Goal: Information Seeking & Learning: Check status

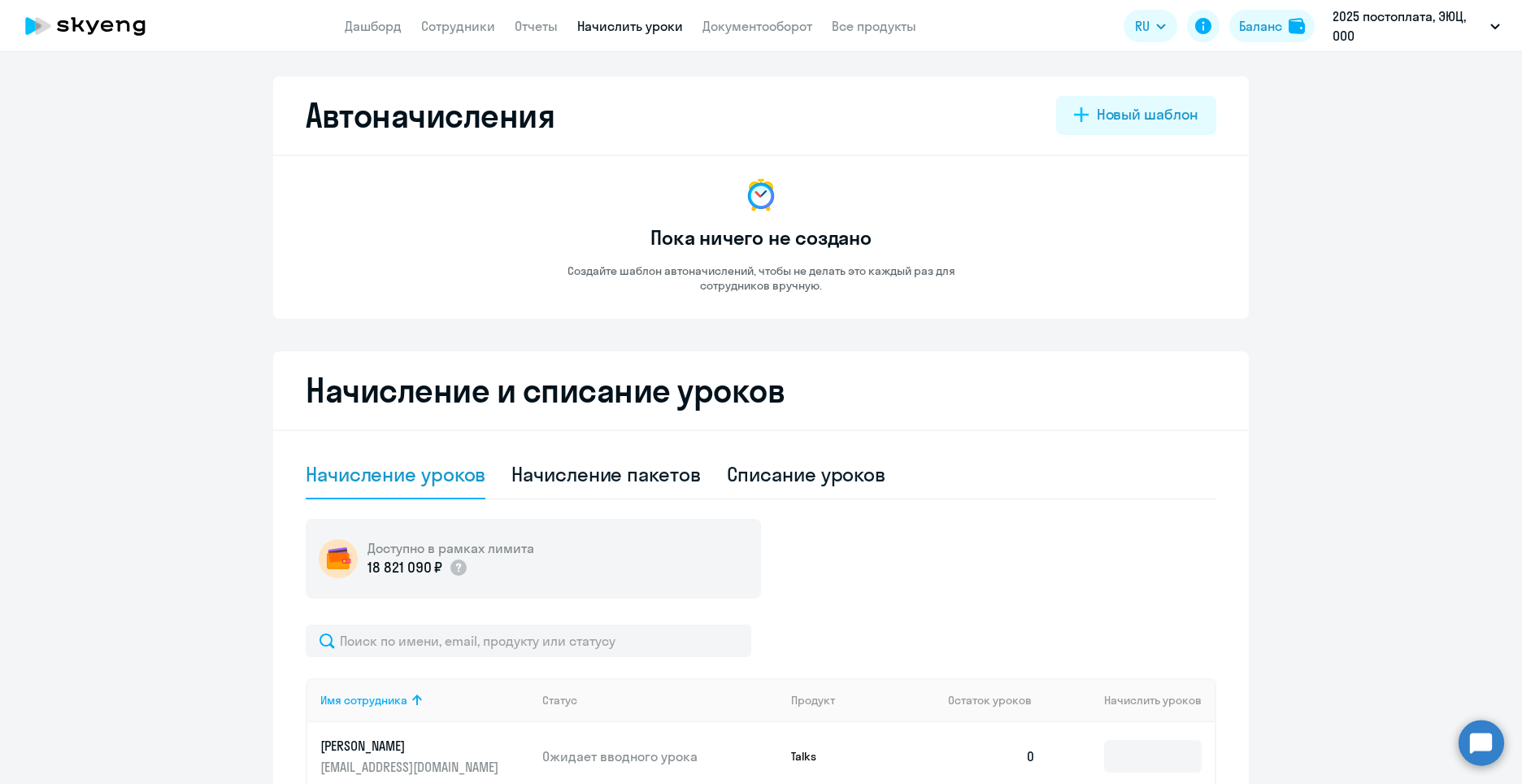
select select "10"
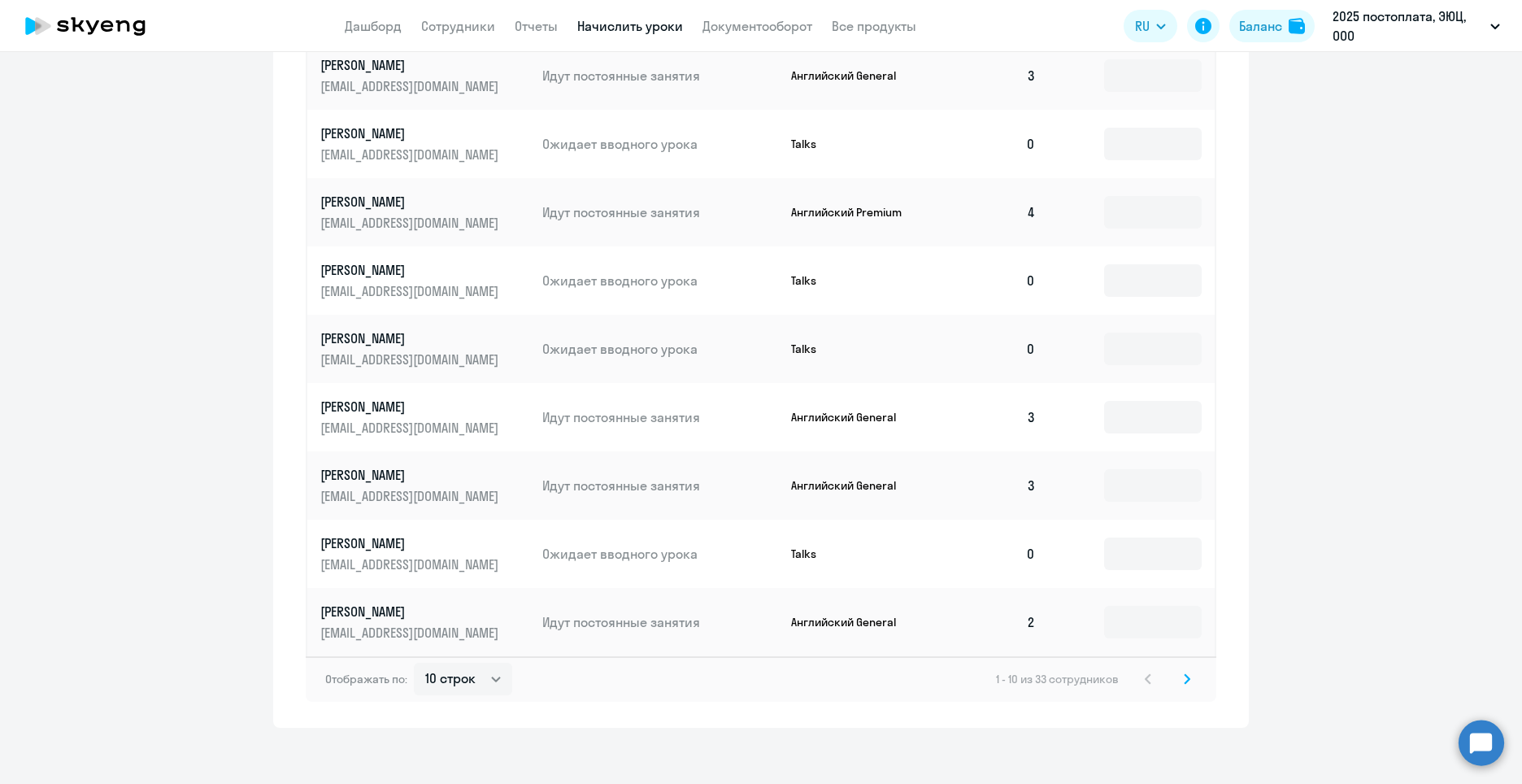
scroll to position [758, 0]
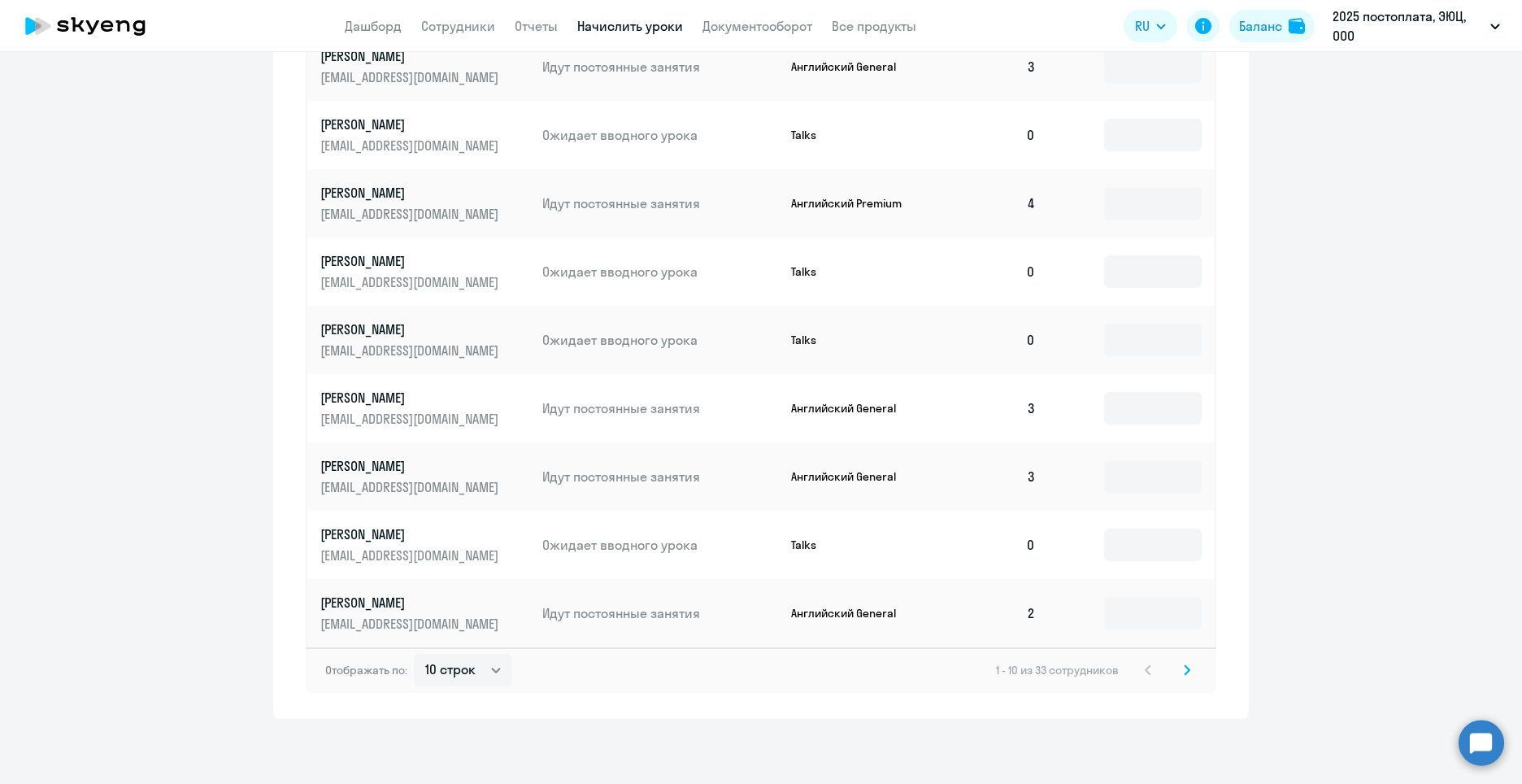
click at [1186, 669] on svg-icon at bounding box center [1186, 669] width 20 height 20
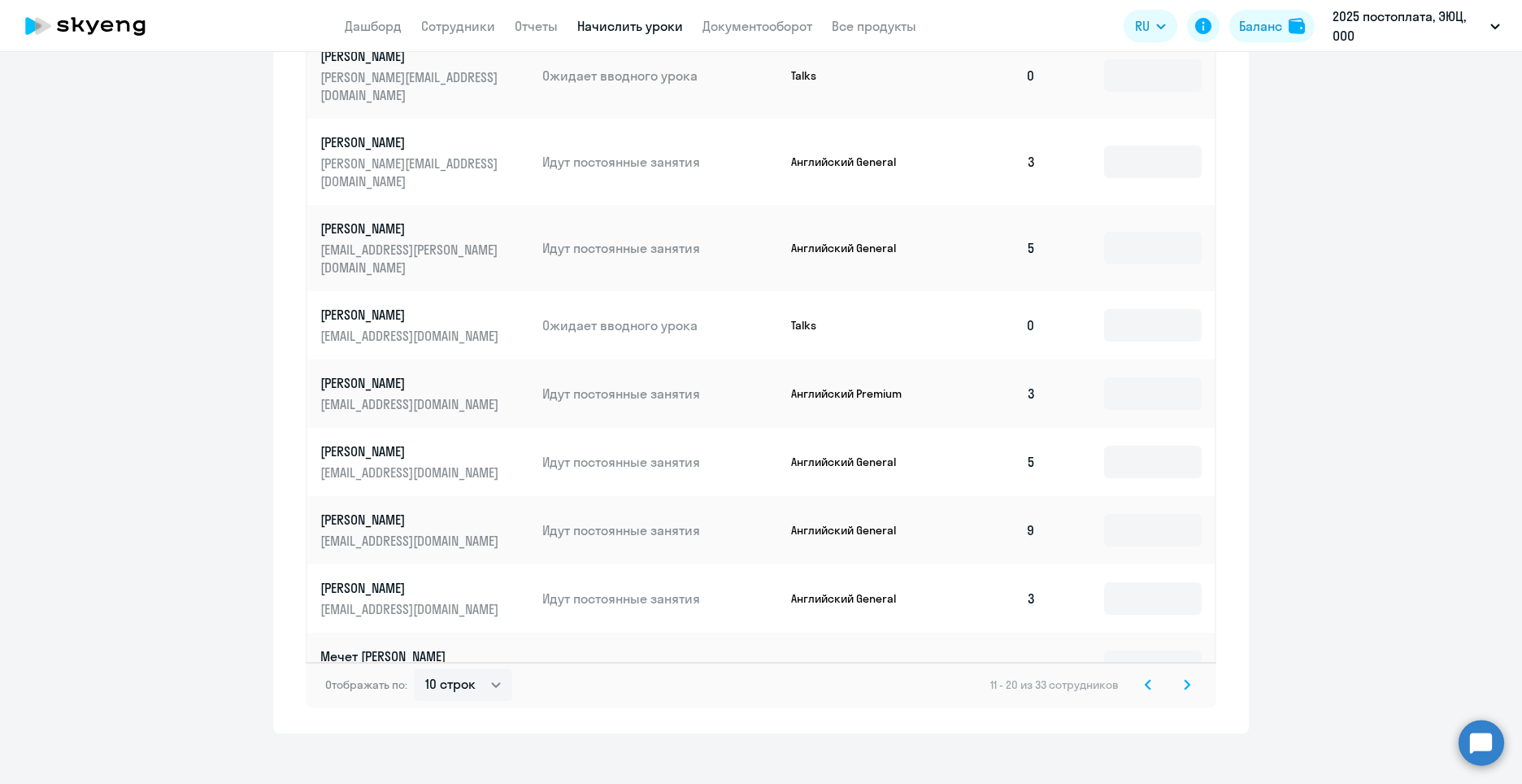
click at [1123, 678] on div "11 - 20 из 33 сотрудников" at bounding box center [1093, 684] width 207 height 20
click at [1138, 675] on svg-icon at bounding box center [1148, 684] width 20 height 20
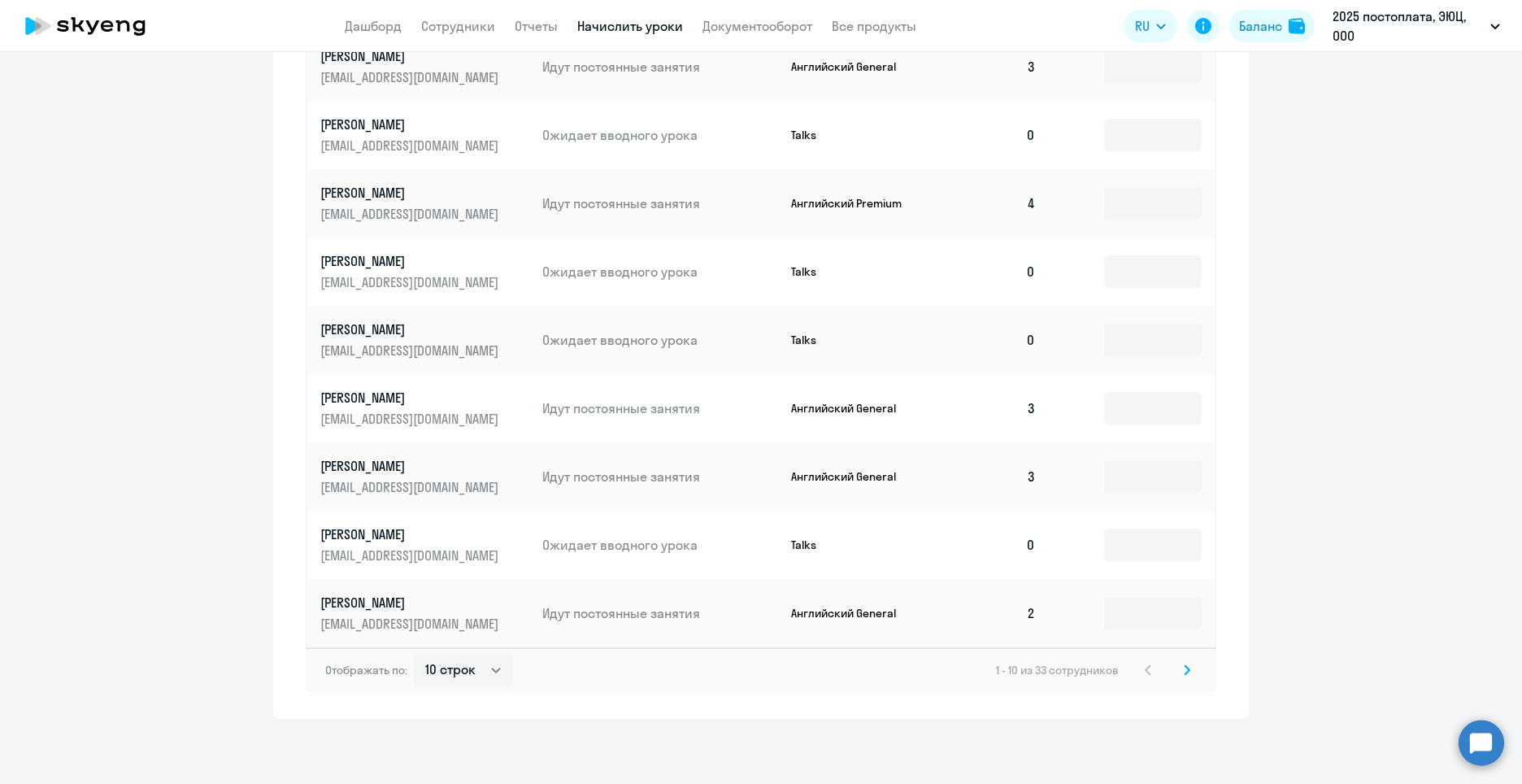
click at [1185, 666] on icon at bounding box center [1186, 669] width 5 height 9
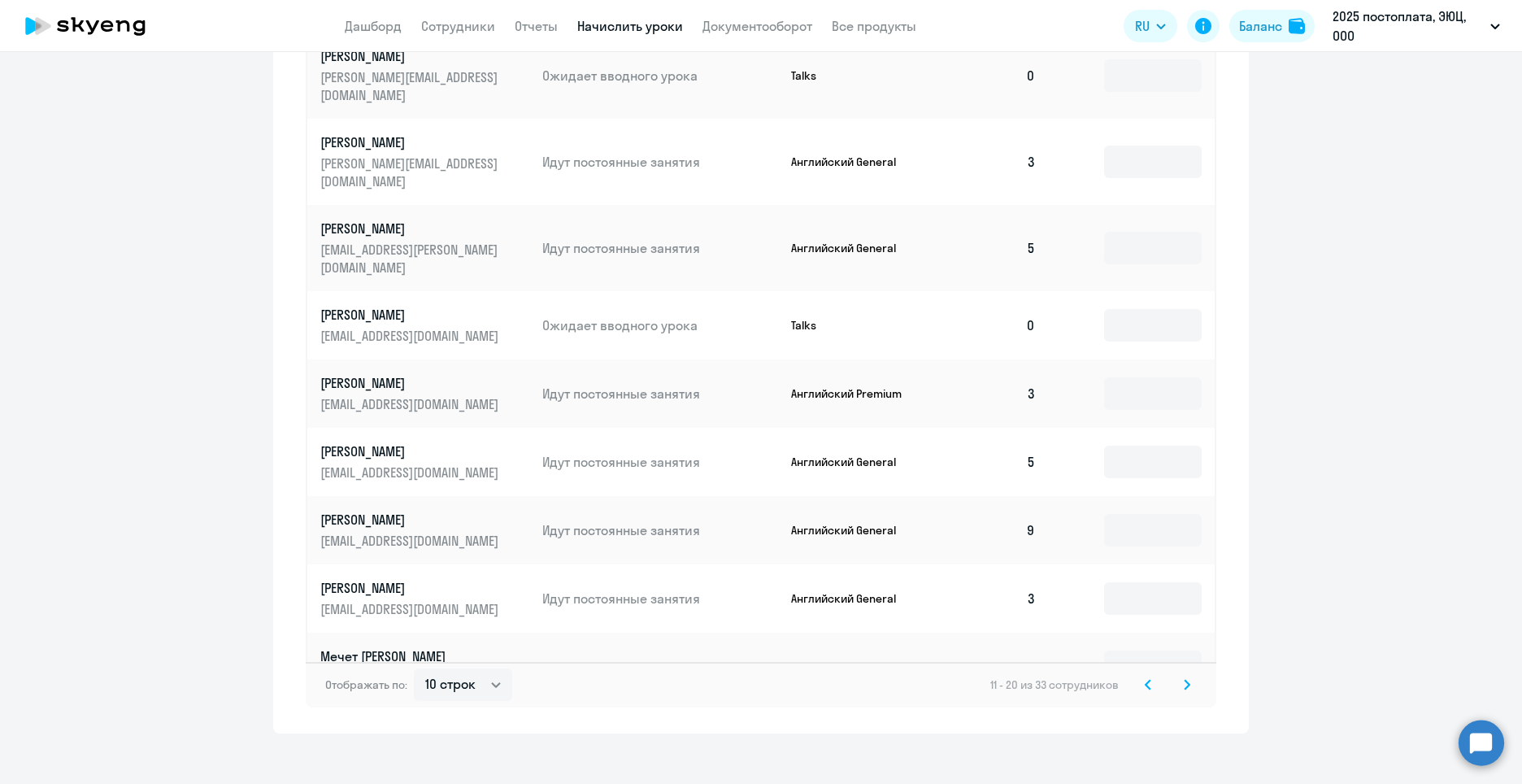
click at [1190, 672] on div "Отображать по: 10 строк 30 строк 50 строк 11 - 20 из 33 сотрудников" at bounding box center [761, 684] width 910 height 45
click at [1184, 679] on icon at bounding box center [1186, 684] width 7 height 11
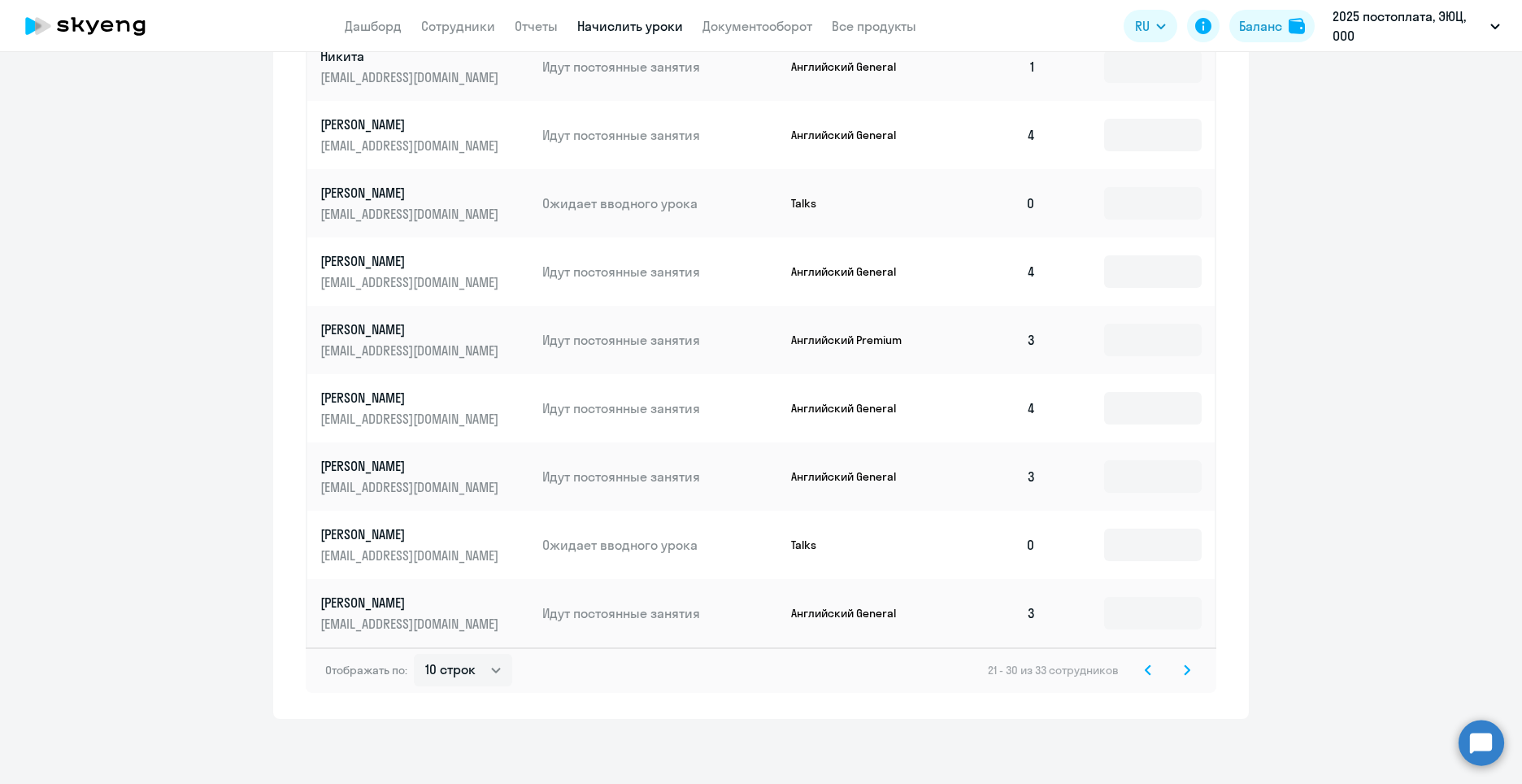
click at [1184, 671] on icon at bounding box center [1186, 669] width 7 height 11
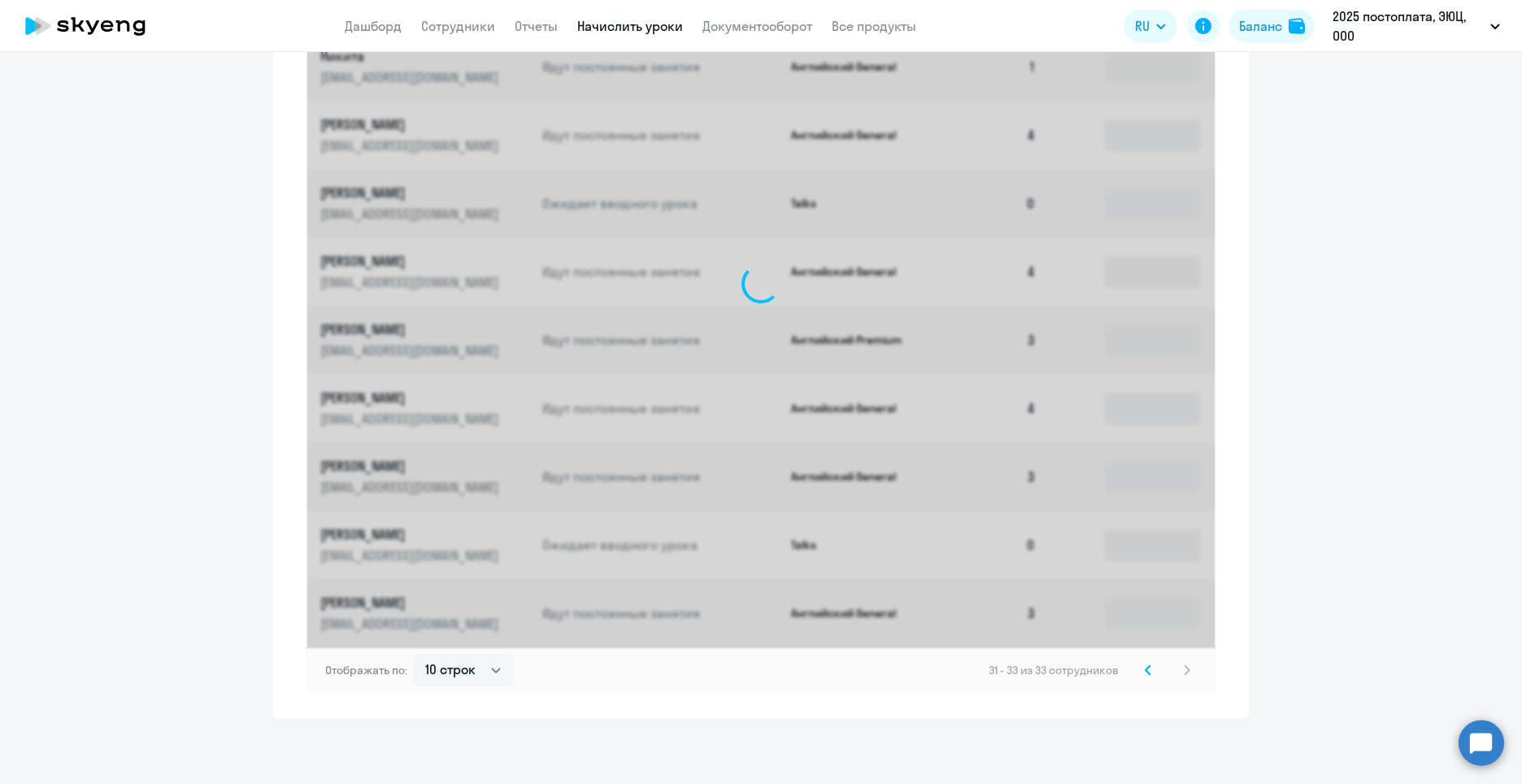
scroll to position [279, 0]
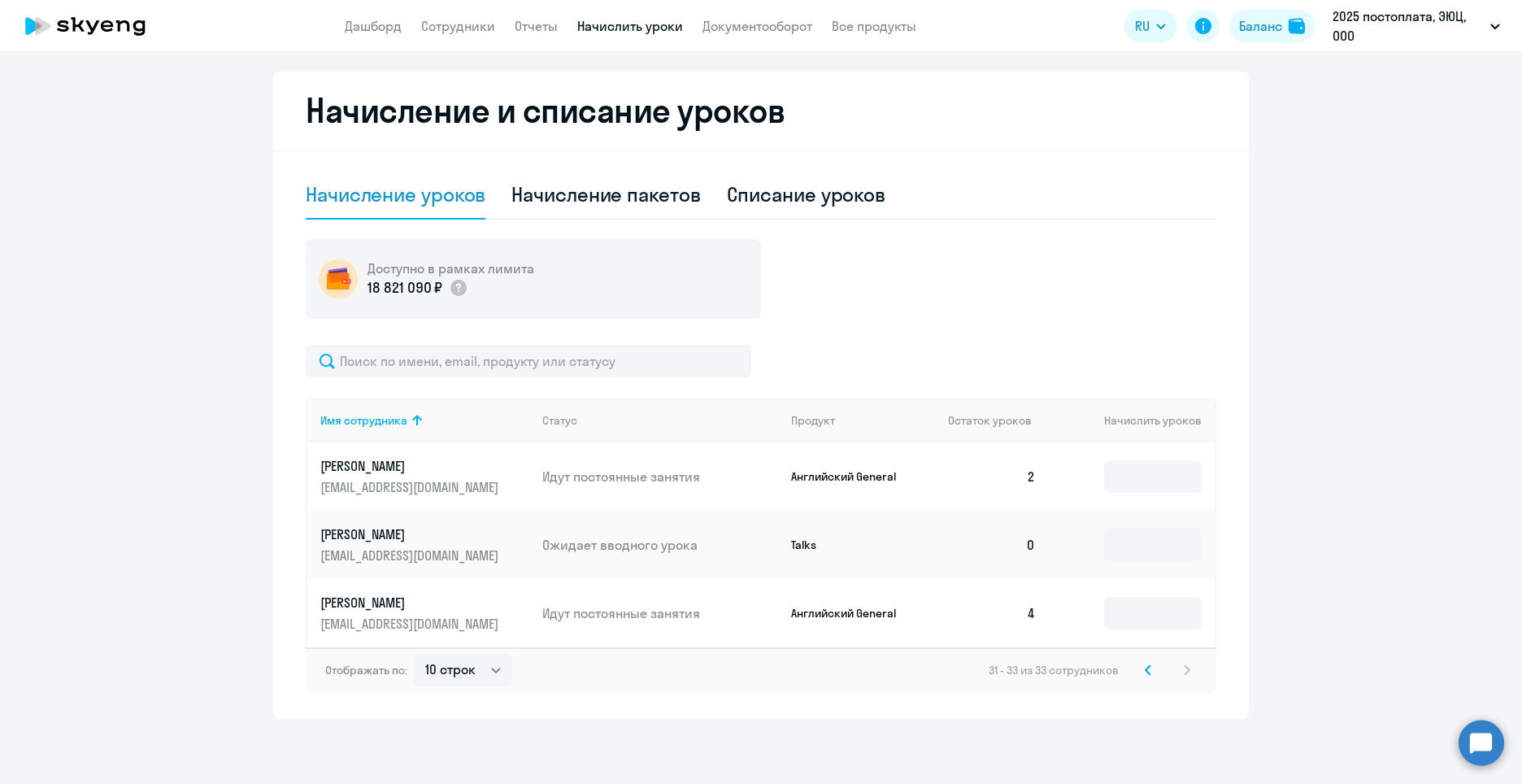
click at [1144, 671] on svg-icon at bounding box center [1148, 669] width 20 height 20
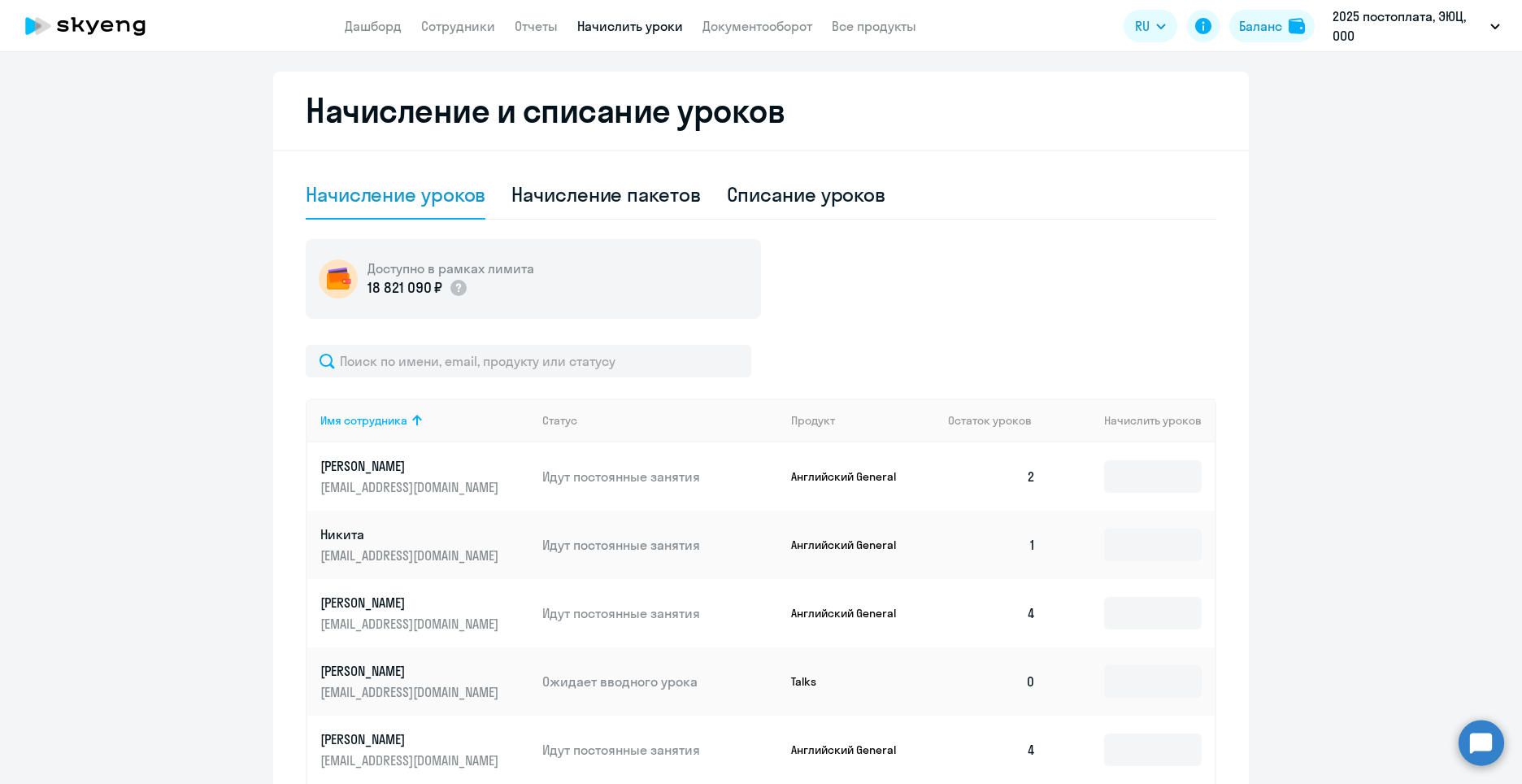
scroll to position [758, 0]
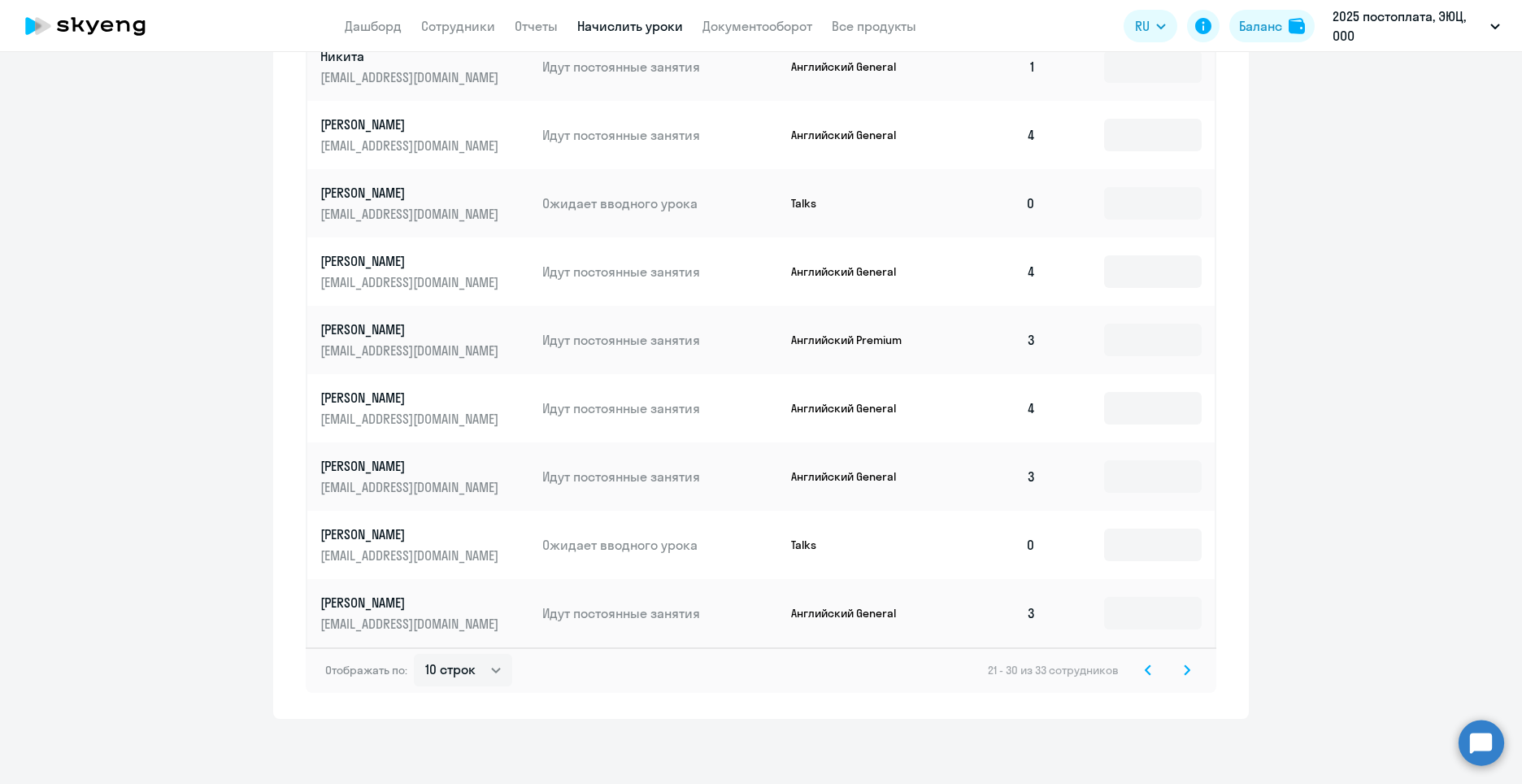
click at [1144, 671] on svg-icon at bounding box center [1148, 669] width 20 height 20
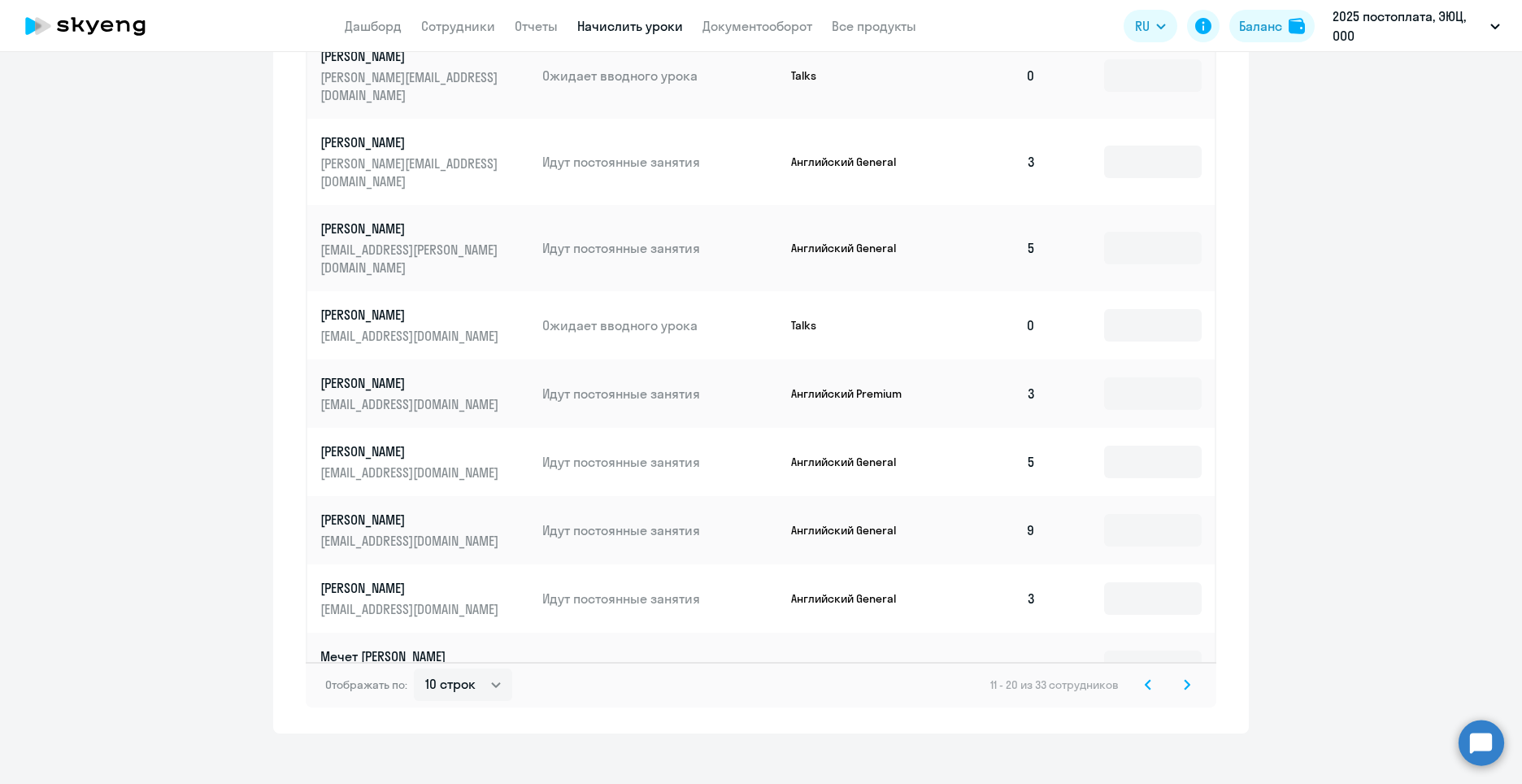
click at [1144, 675] on svg-icon at bounding box center [1148, 684] width 20 height 20
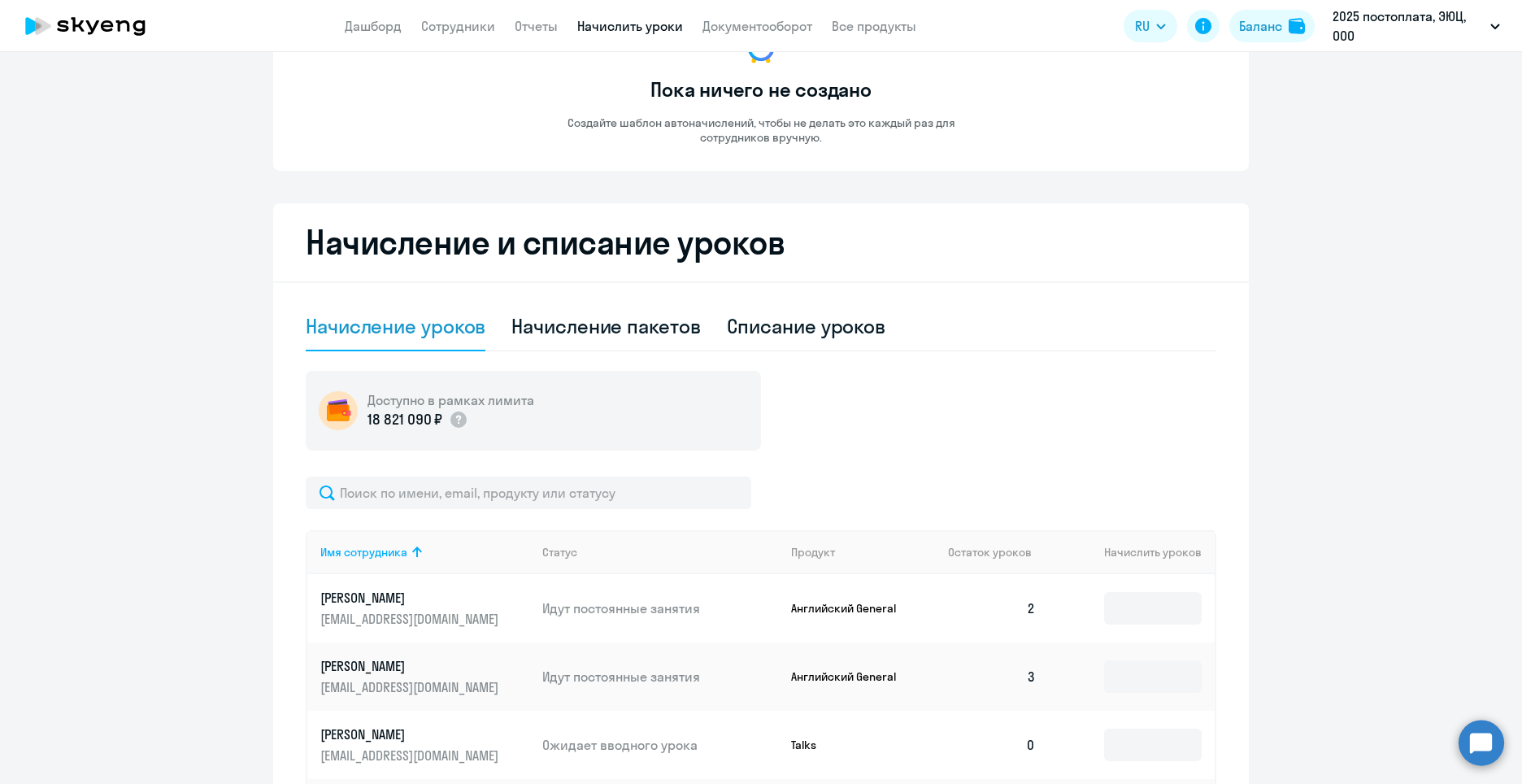
scroll to position [0, 0]
